Goal: Download file/media

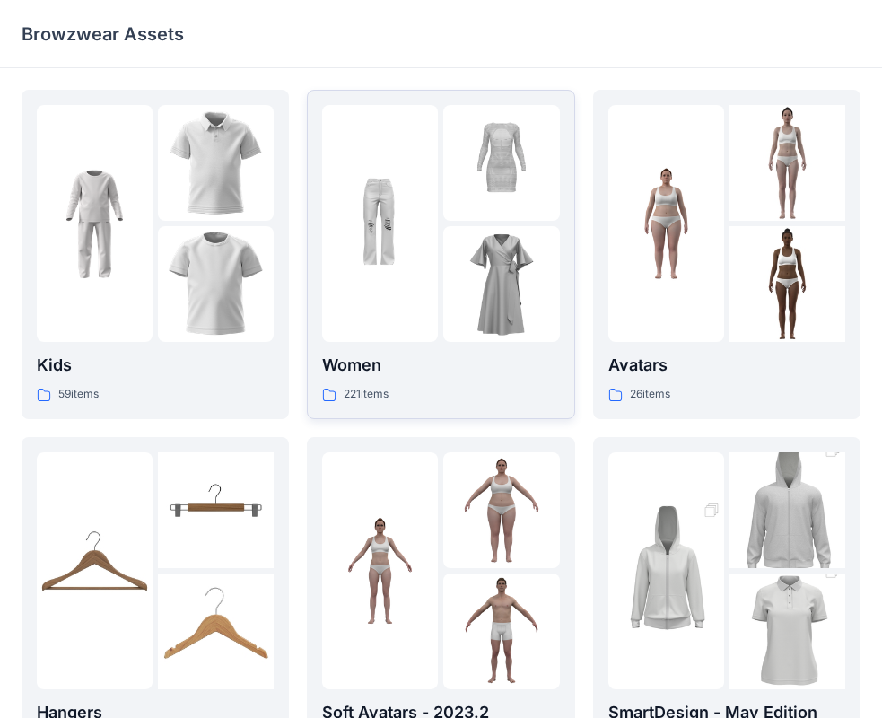
click at [458, 240] on img at bounding box center [501, 284] width 116 height 116
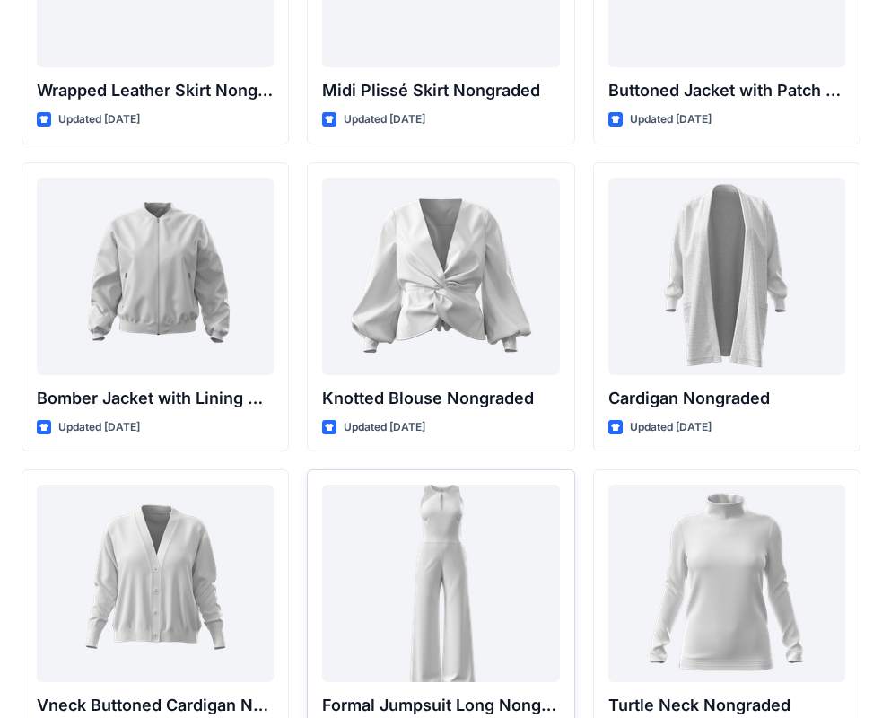
scroll to position [16476, 0]
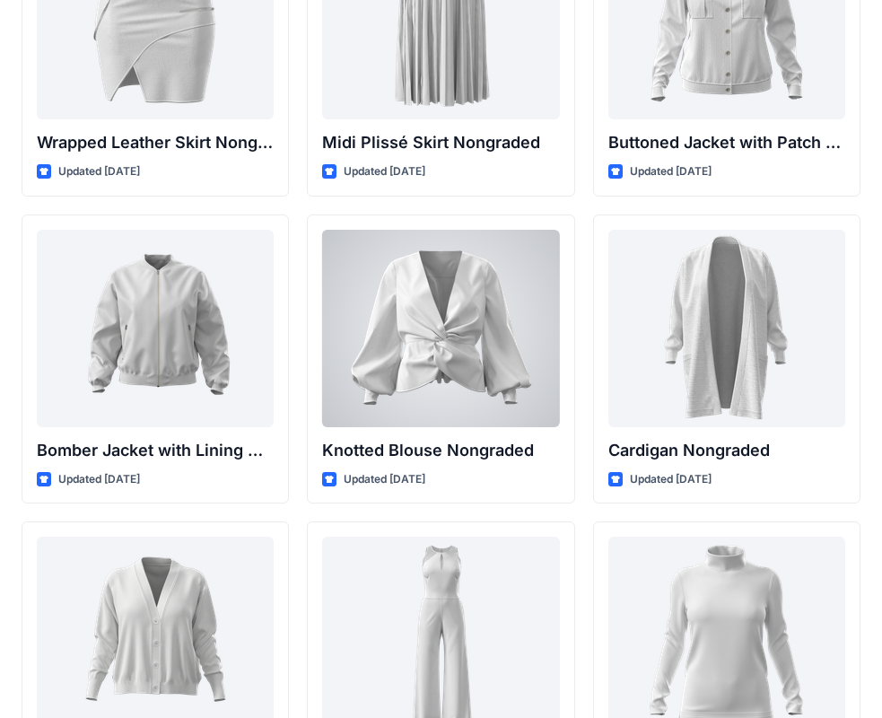
click at [451, 319] on div at bounding box center [440, 328] width 237 height 197
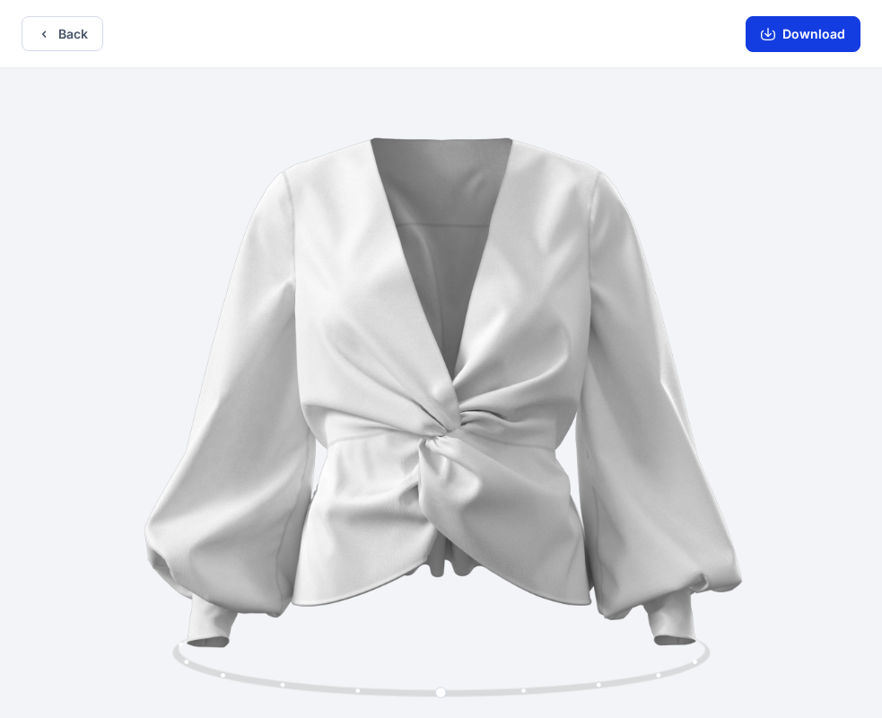
click at [818, 36] on button "Download" at bounding box center [803, 34] width 115 height 36
click at [768, 39] on icon "button" at bounding box center [768, 36] width 14 height 10
drag, startPoint x: 578, startPoint y: -9, endPoint x: 296, endPoint y: -253, distance: 372.8
click at [296, 0] on html "Back Download Version History" at bounding box center [441, 361] width 882 height 722
